Goal: Use online tool/utility: Utilize a website feature to perform a specific function

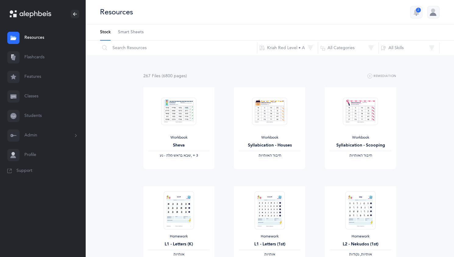
click at [29, 56] on link "Flashcards" at bounding box center [42, 58] width 85 height 20
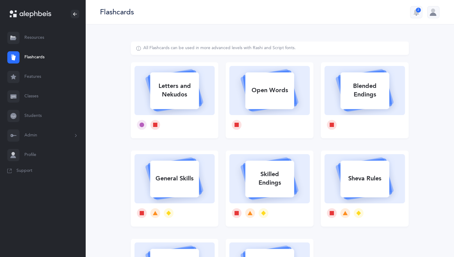
click at [164, 88] on div "Letters and Nekudos" at bounding box center [174, 90] width 49 height 24
select select
select select "single"
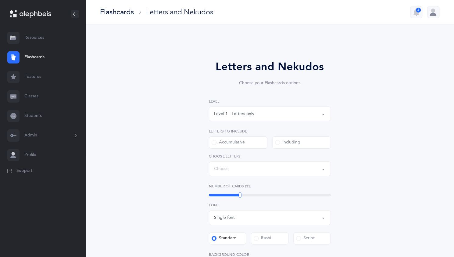
select select "27"
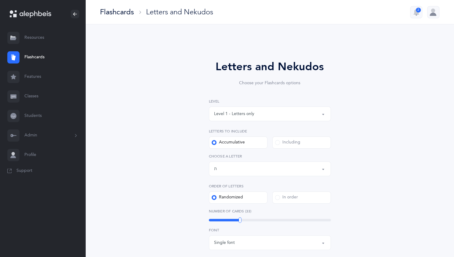
click at [321, 111] on button "Level 1 - Letters only" at bounding box center [270, 113] width 122 height 15
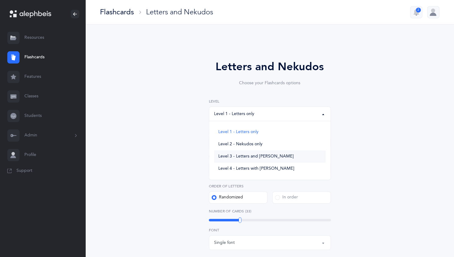
click at [272, 151] on link "Level 3 - Letters and [PERSON_NAME]" at bounding box center [270, 156] width 112 height 12
select select "3"
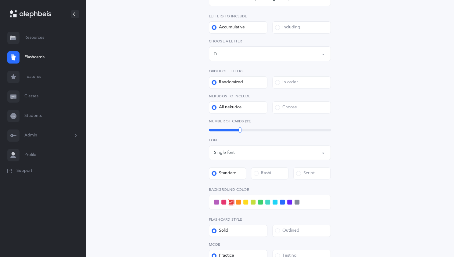
scroll to position [115, 0]
click at [215, 199] on span at bounding box center [216, 201] width 5 height 5
click at [0, 0] on input "checkbox" at bounding box center [0, 0] width 0 height 0
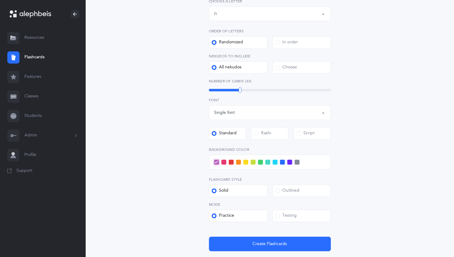
scroll to position [156, 0]
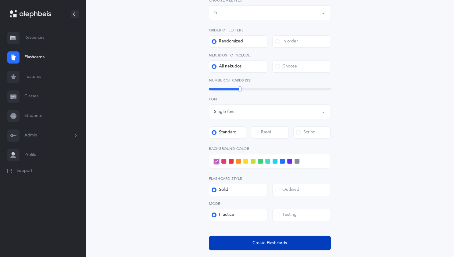
click at [267, 241] on span "Create Flashcards" at bounding box center [269, 243] width 34 height 6
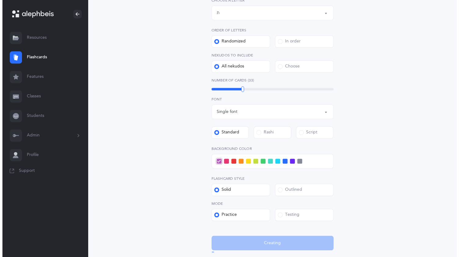
scroll to position [0, 0]
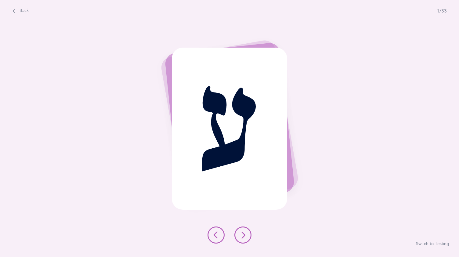
click at [245, 231] on icon at bounding box center [242, 234] width 7 height 7
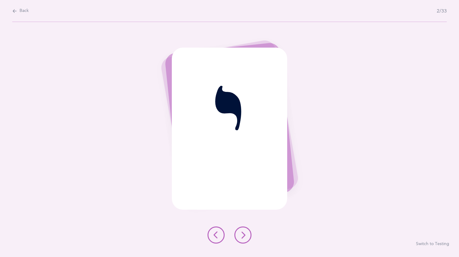
click at [241, 234] on icon at bounding box center [242, 234] width 7 height 7
click at [242, 231] on icon at bounding box center [242, 234] width 7 height 7
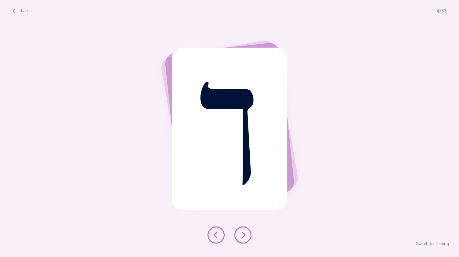
click at [244, 231] on icon at bounding box center [242, 234] width 7 height 7
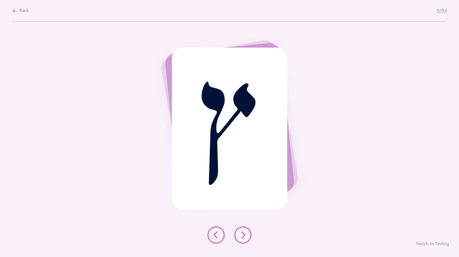
click at [218, 230] on button at bounding box center [215, 234] width 17 height 17
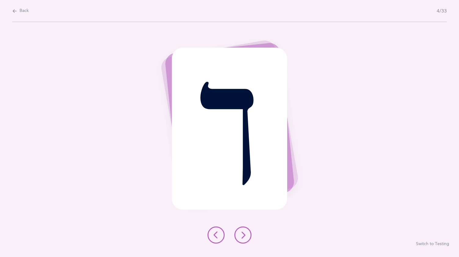
click at [248, 228] on button at bounding box center [242, 234] width 17 height 17
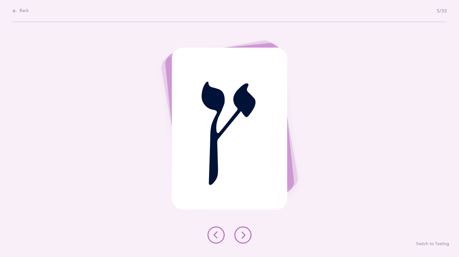
click at [245, 230] on button at bounding box center [242, 234] width 17 height 17
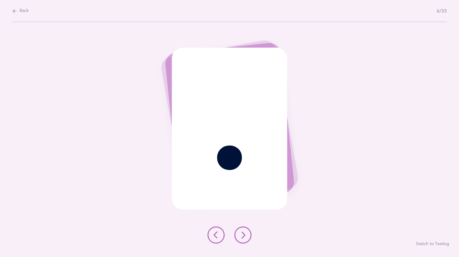
click at [244, 232] on icon at bounding box center [242, 234] width 7 height 7
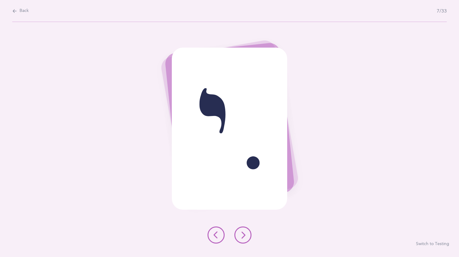
click at [244, 231] on icon at bounding box center [242, 234] width 7 height 7
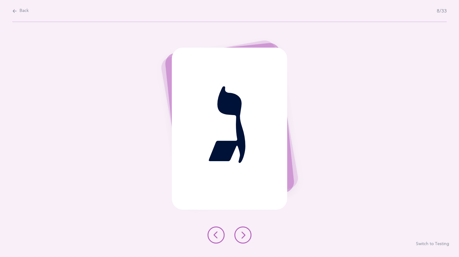
click at [241, 233] on icon at bounding box center [242, 234] width 7 height 7
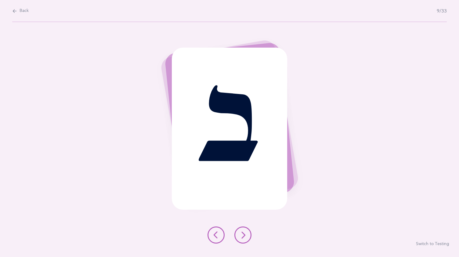
click at [244, 232] on icon at bounding box center [242, 234] width 7 height 7
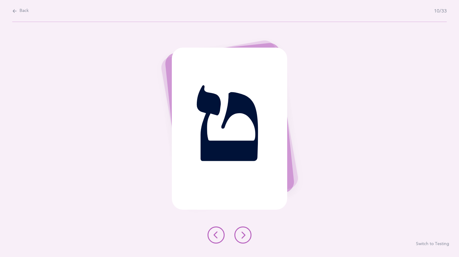
click at [242, 230] on button at bounding box center [242, 234] width 17 height 17
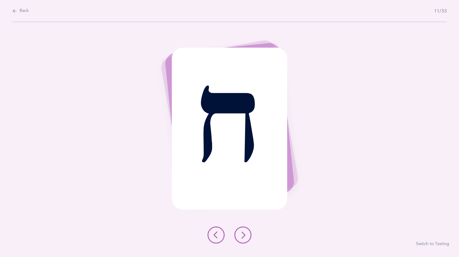
click at [244, 230] on button at bounding box center [242, 234] width 17 height 17
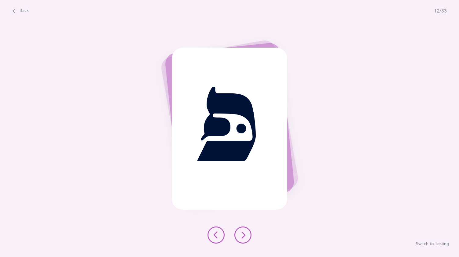
click at [241, 231] on icon at bounding box center [242, 234] width 7 height 7
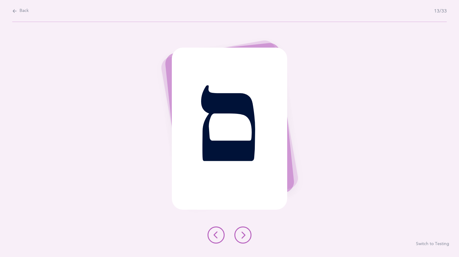
click at [246, 230] on button at bounding box center [242, 234] width 17 height 17
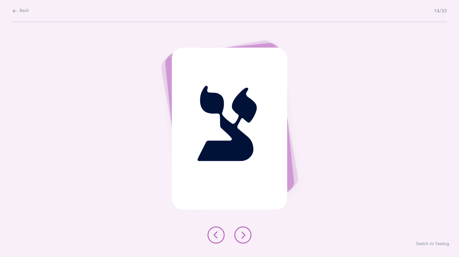
click at [247, 226] on div at bounding box center [229, 234] width 54 height 17
click at [247, 230] on button at bounding box center [242, 234] width 17 height 17
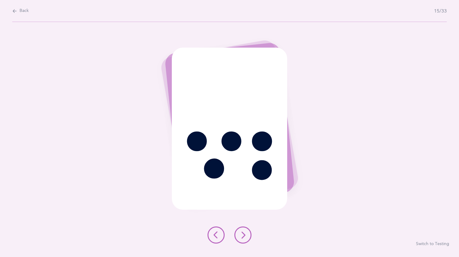
click at [247, 230] on button at bounding box center [242, 234] width 17 height 17
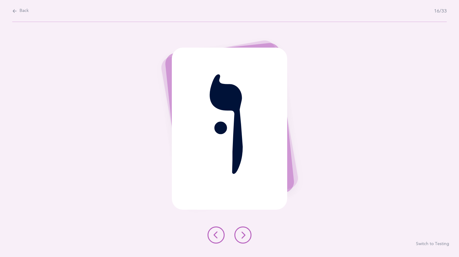
click at [246, 232] on button at bounding box center [242, 234] width 17 height 17
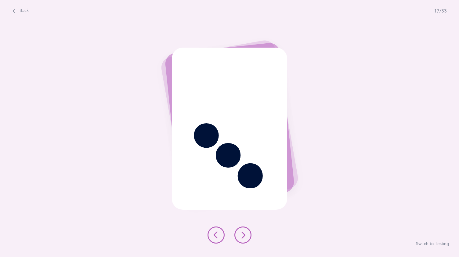
click at [244, 231] on icon at bounding box center [242, 234] width 7 height 7
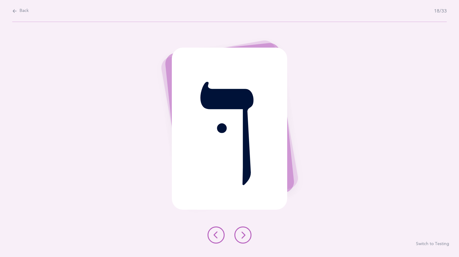
click at [244, 231] on icon at bounding box center [242, 234] width 7 height 7
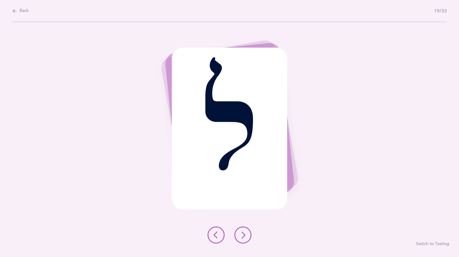
click at [246, 230] on button at bounding box center [242, 234] width 17 height 17
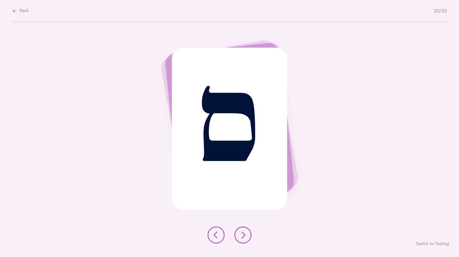
click at [245, 228] on button at bounding box center [242, 234] width 17 height 17
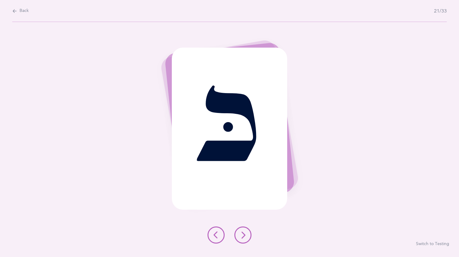
click at [244, 231] on icon at bounding box center [242, 234] width 7 height 7
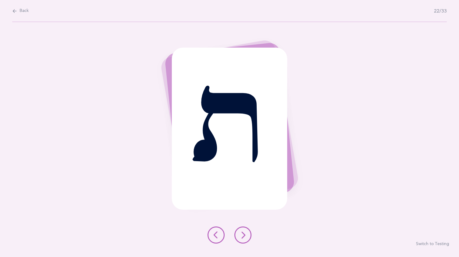
click at [246, 232] on button at bounding box center [242, 234] width 17 height 17
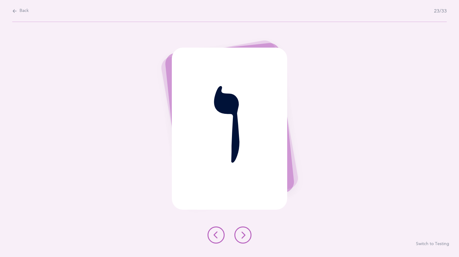
click at [246, 229] on button at bounding box center [242, 234] width 17 height 17
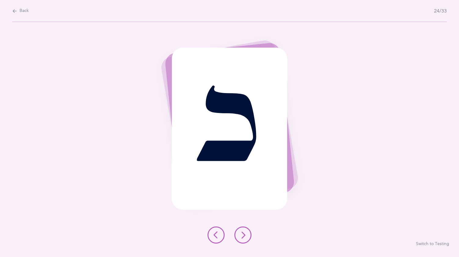
click at [242, 230] on button at bounding box center [242, 234] width 17 height 17
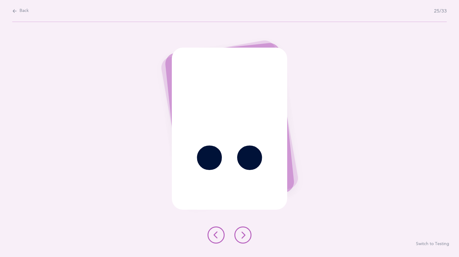
click at [241, 231] on icon at bounding box center [242, 234] width 7 height 7
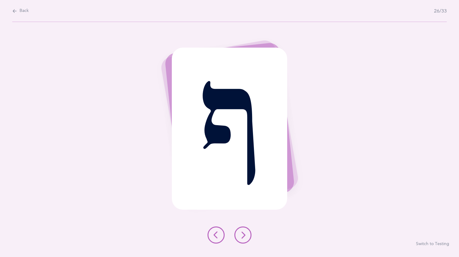
click at [249, 231] on button at bounding box center [242, 234] width 17 height 17
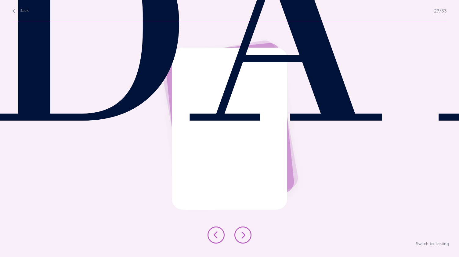
click at [246, 231] on button at bounding box center [242, 234] width 17 height 17
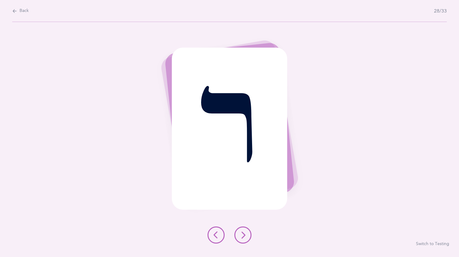
click at [242, 231] on icon at bounding box center [242, 234] width 7 height 7
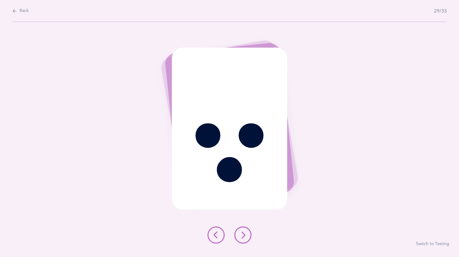
click at [242, 230] on button at bounding box center [242, 234] width 17 height 17
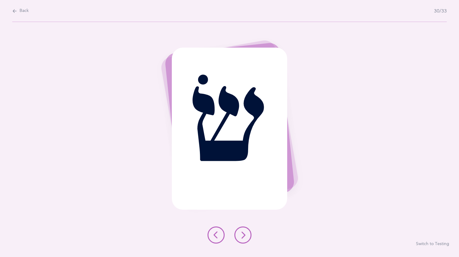
click at [244, 231] on icon at bounding box center [242, 234] width 7 height 7
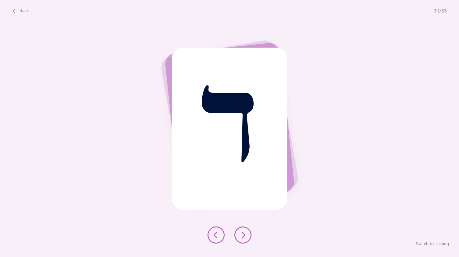
click at [246, 230] on button at bounding box center [242, 234] width 17 height 17
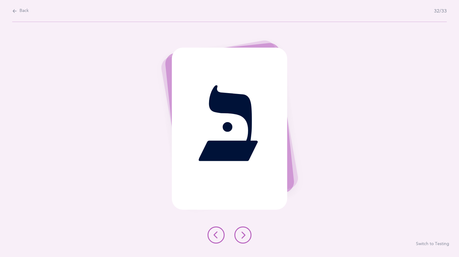
click at [245, 229] on button at bounding box center [242, 234] width 17 height 17
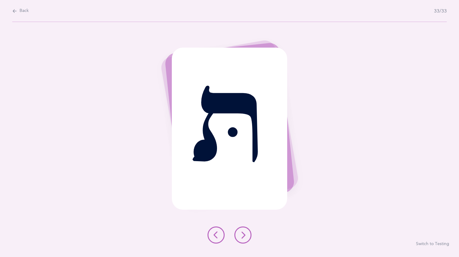
click at [246, 232] on icon at bounding box center [242, 234] width 7 height 7
